Goal: Task Accomplishment & Management: Use online tool/utility

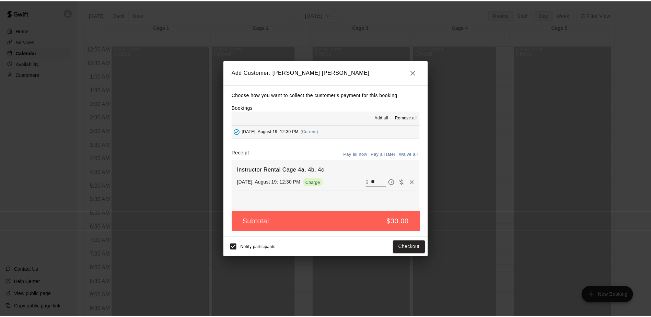
scroll to position [277, 0]
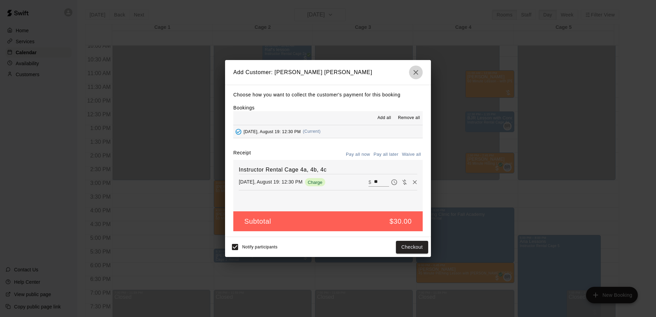
click at [419, 72] on icon "button" at bounding box center [416, 72] width 8 height 8
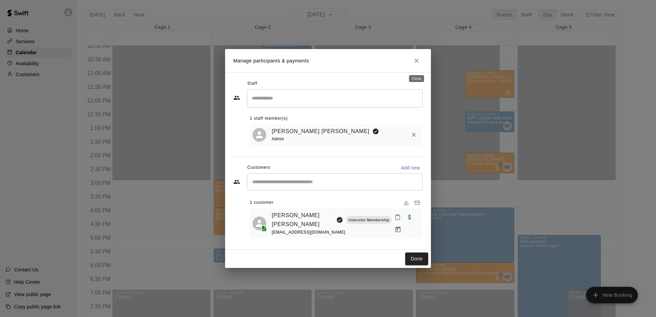
click at [415, 63] on icon "Close" at bounding box center [416, 60] width 7 height 7
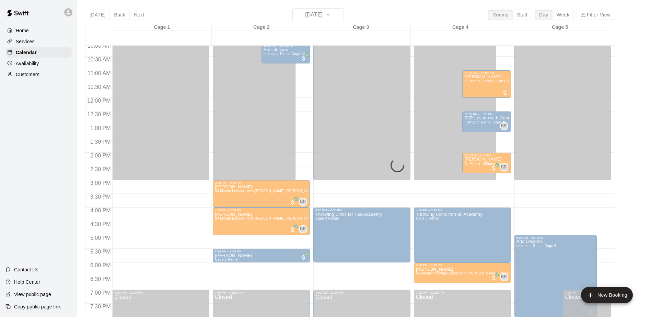
click at [97, 16] on div "[DATE] Back [DATE][DATE] Rooms Staff Day Week Filter View Cage 1 19 Tue Cage 2 …" at bounding box center [350, 166] width 530 height 317
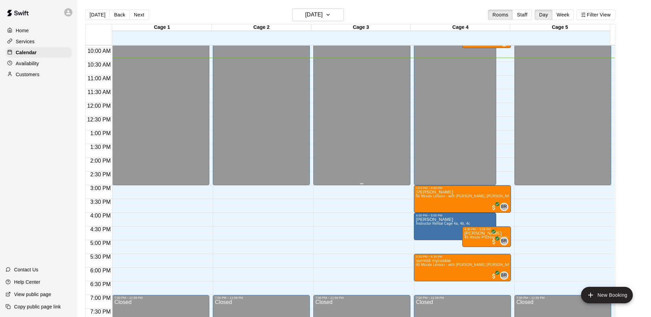
scroll to position [284, 0]
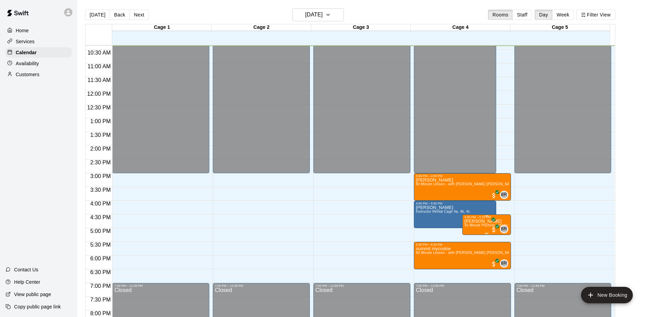
click at [472, 221] on p "[PERSON_NAME]" at bounding box center [486, 221] width 44 height 0
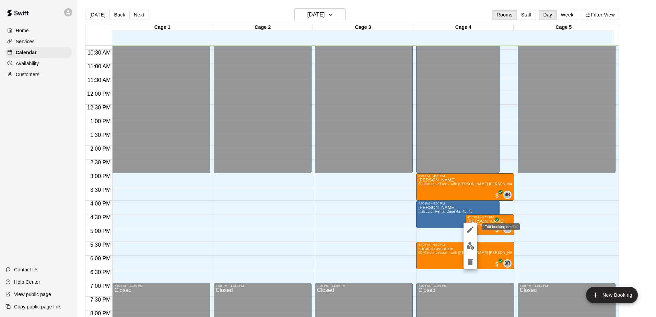
click at [467, 230] on icon "edit" at bounding box center [470, 229] width 8 height 8
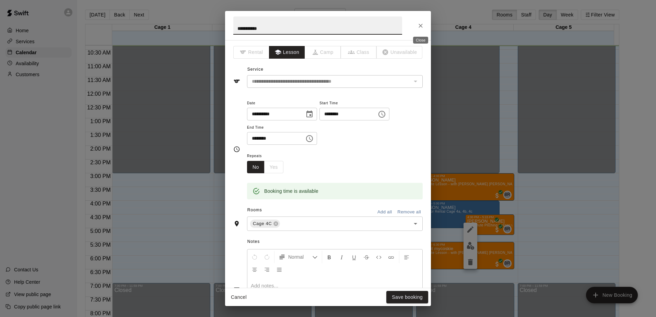
click at [417, 27] on button "Close" at bounding box center [420, 26] width 12 height 12
